Goal: Information Seeking & Learning: Find specific fact

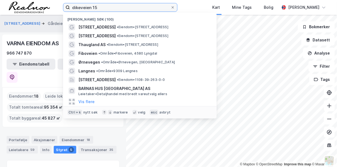
click at [99, 6] on input "dikeveien 15" at bounding box center [120, 7] width 101 height 8
drag, startPoint x: 99, startPoint y: 6, endPoint x: 43, endPoint y: -2, distance: 56.5
click at [43, 0] on html "dikeveien 15 Nylige søk (100) Dikeveien 15 • Eiendom • [STREET_ADDRESS] • Eiend…" at bounding box center [168, 83] width 337 height 167
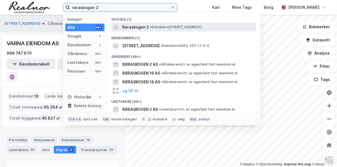
type input "røraskogen 2"
click at [156, 25] on span "• Eiendom • [STREET_ADDRESS]" at bounding box center [176, 27] width 52 height 4
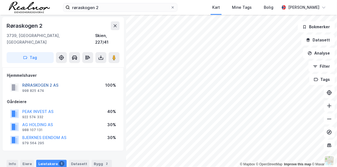
click at [0, 0] on button "RØRASKOGEN 2 AS" at bounding box center [0, 0] width 0 height 0
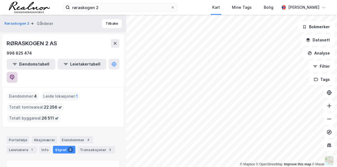
click at [15, 75] on icon at bounding box center [12, 77] width 5 height 5
